Goal: Information Seeking & Learning: Learn about a topic

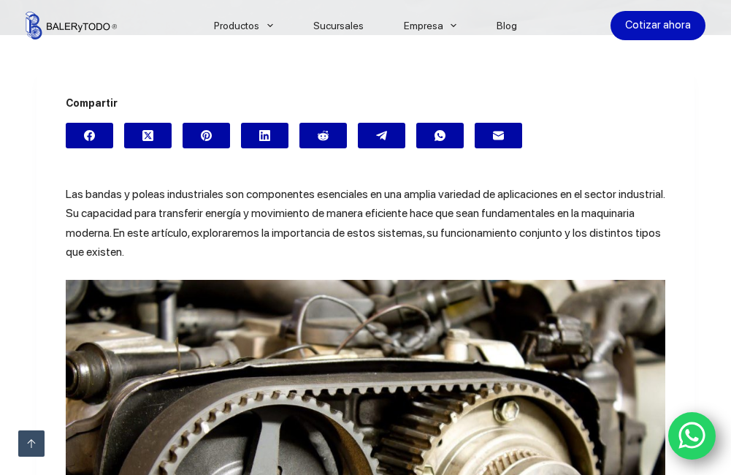
click at [99, 251] on p "Las bandas y poleas industriales son componentes esenciales en una amplia varie…" at bounding box center [366, 223] width 600 height 77
click at [85, 251] on span "Las bandas y poleas industriales son componentes esenciales en una amplia varie…" at bounding box center [365, 223] width 599 height 72
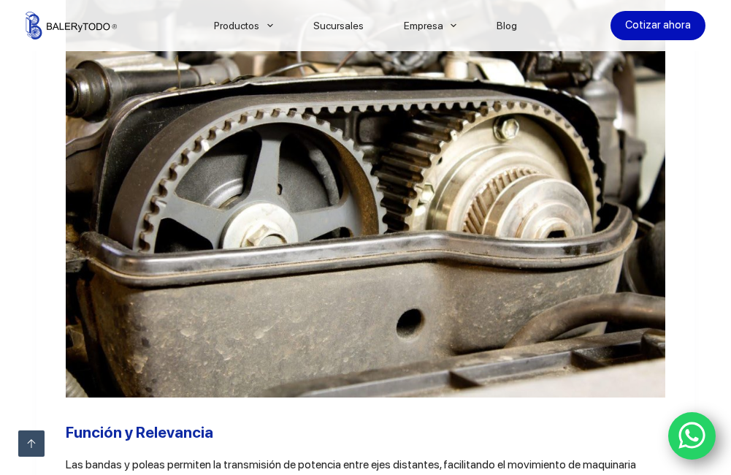
scroll to position [584, 0]
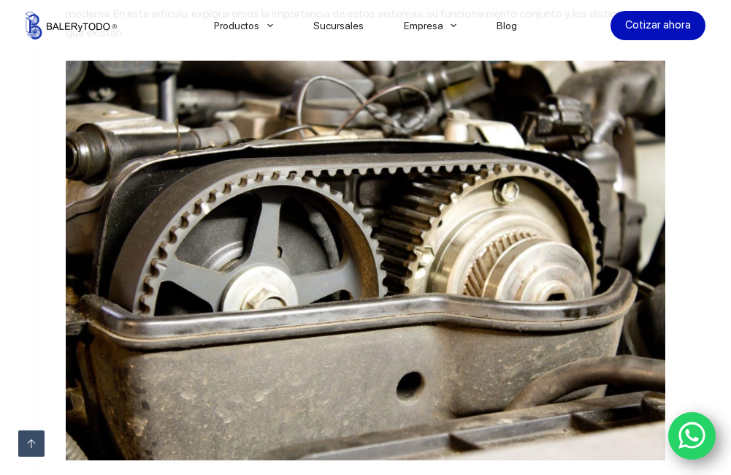
click at [316, 277] on img at bounding box center [366, 261] width 600 height 400
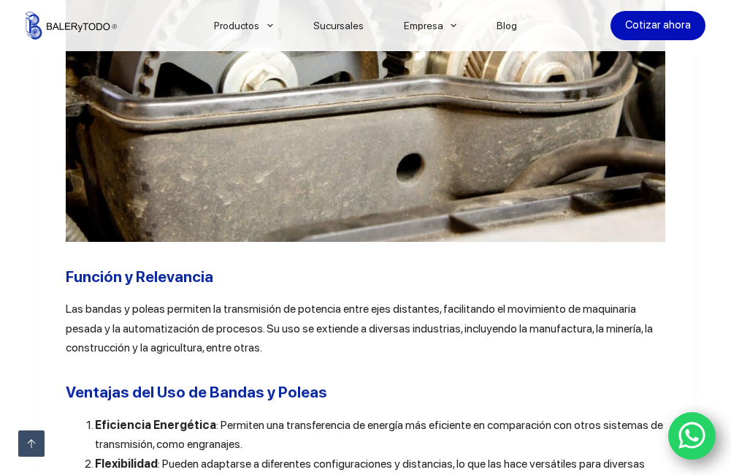
scroll to position [804, 0]
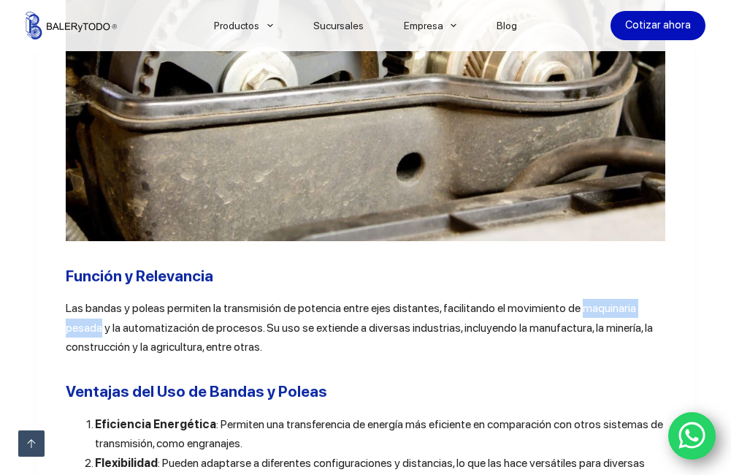
drag, startPoint x: 573, startPoint y: 316, endPoint x: 679, endPoint y: 316, distance: 106.7
copy span "maquinaria pesada"
click at [79, 334] on span "Las bandas y poleas permiten la transmisión de potencia entre ejes distantes, f…" at bounding box center [359, 327] width 587 height 53
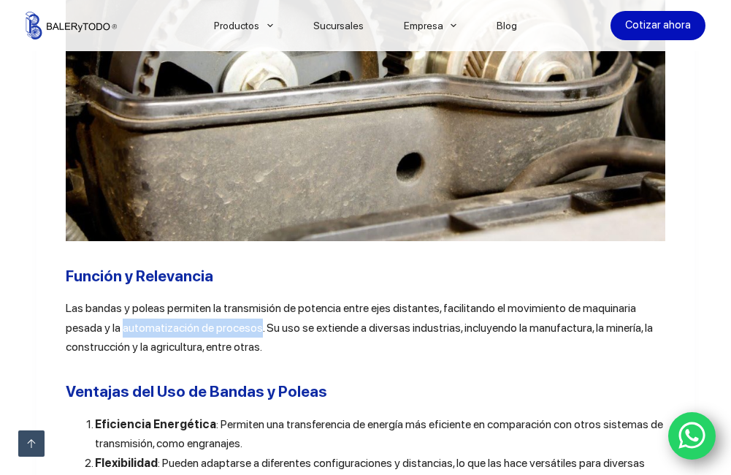
drag, startPoint x: 79, startPoint y: 334, endPoint x: 205, endPoint y: 332, distance: 126.4
click at [205, 332] on span "Las bandas y poleas permiten la transmisión de potencia entre ejes distantes, f…" at bounding box center [359, 327] width 587 height 53
copy span "automatización de procesos"
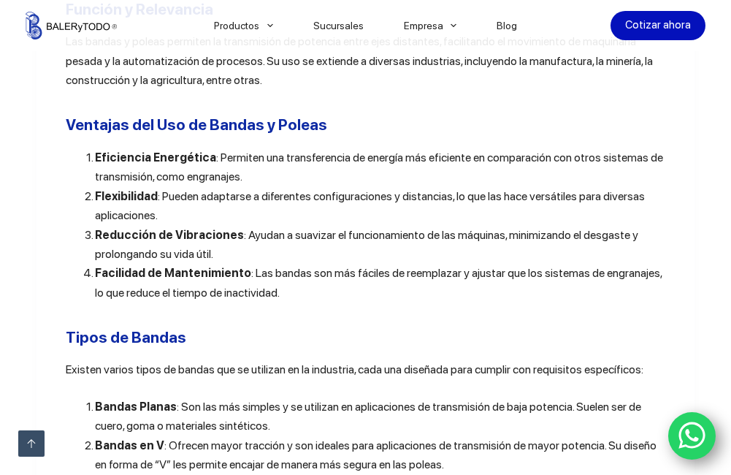
scroll to position [1096, 0]
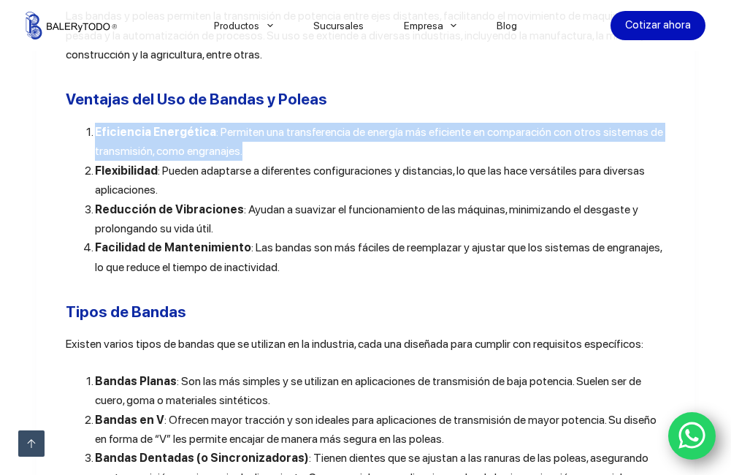
drag, startPoint x: 91, startPoint y: 137, endPoint x: 258, endPoint y: 161, distance: 168.2
click at [258, 161] on li "Eficiencia Energética : Permiten una transferencia de energía más eficiente en …" at bounding box center [380, 142] width 570 height 39
copy li "Eficiencia Energética : Permiten una transferencia de energía más eficiente en …"
